Goal: Information Seeking & Learning: Learn about a topic

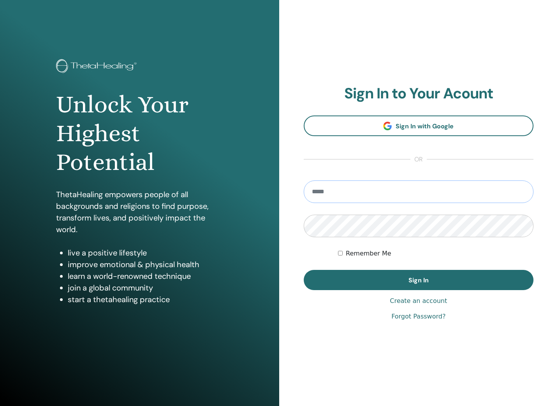
type input "**********"
click at [418, 280] on button "Sign In" at bounding box center [419, 280] width 230 height 20
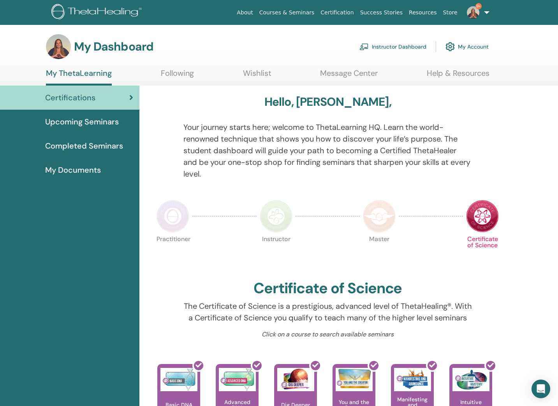
click at [389, 47] on link "Instructor Dashboard" at bounding box center [392, 46] width 67 height 17
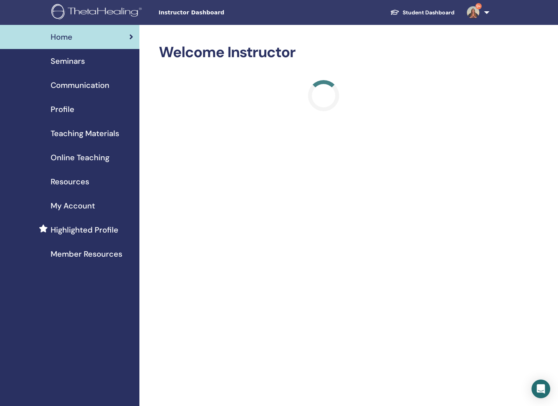
click at [83, 160] on span "Online Teaching" at bounding box center [80, 158] width 59 height 12
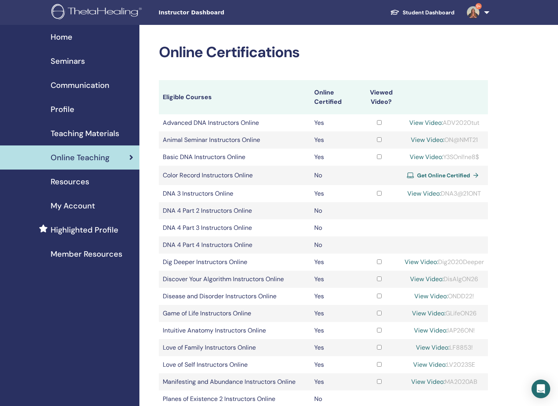
drag, startPoint x: 460, startPoint y: 123, endPoint x: 502, endPoint y: 123, distance: 41.6
click at [502, 123] on div "Online Certifications Eligible Courses Online Certified Viewed Video? Advanced …" at bounding box center [348, 344] width 418 height 638
drag, startPoint x: 472, startPoint y: 118, endPoint x: 462, endPoint y: 124, distance: 11.9
click at [472, 118] on td "View Video: ADV2020tut" at bounding box center [444, 122] width 87 height 17
drag, startPoint x: 450, startPoint y: 124, endPoint x: 442, endPoint y: 124, distance: 8.2
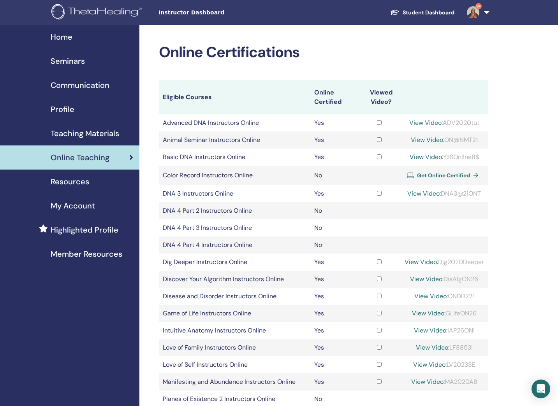
click at [450, 124] on div "View Video: ADV2020tut" at bounding box center [443, 122] width 79 height 9
drag, startPoint x: 460, startPoint y: 122, endPoint x: 481, endPoint y: 123, distance: 21.4
click at [481, 123] on div "View Video: ADV2020tut" at bounding box center [443, 122] width 79 height 9
copy div "ADV2020tut"
click at [423, 124] on link "View Video:" at bounding box center [425, 123] width 33 height 8
